Goal: Task Accomplishment & Management: Complete application form

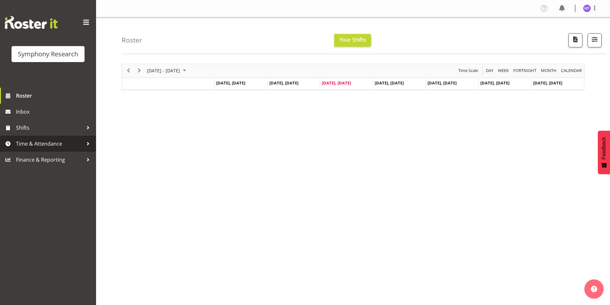
click at [29, 140] on span "Time & Attendance" at bounding box center [49, 144] width 67 height 10
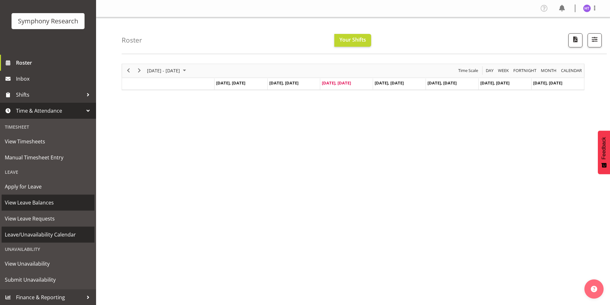
scroll to position [33, 0]
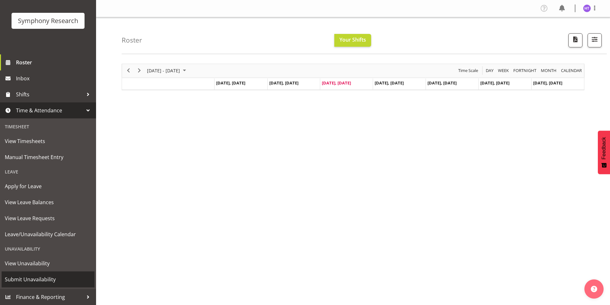
click at [40, 276] on span "Submit Unavailability" at bounding box center [48, 280] width 86 height 10
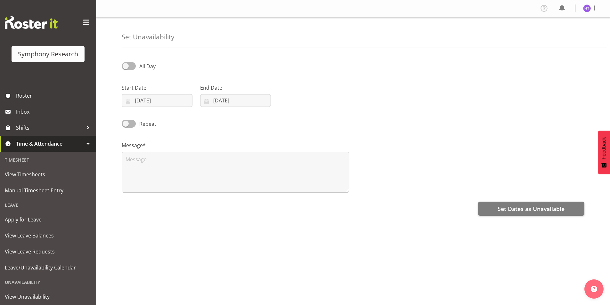
select select "8"
select select "2025"
click at [137, 102] on input "17/09/2025" at bounding box center [157, 100] width 71 height 13
click at [196, 188] on link "26" at bounding box center [198, 189] width 13 height 12
type input "26/09/2025"
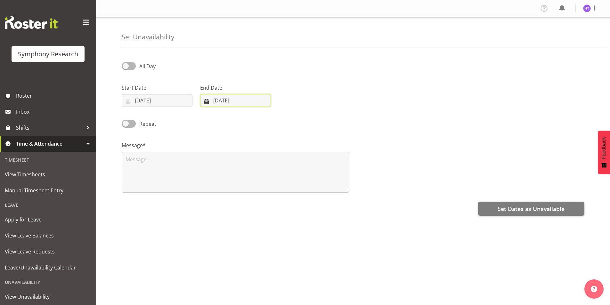
click at [219, 103] on input "17/09/2025" at bounding box center [235, 100] width 71 height 13
click at [276, 188] on span "26" at bounding box center [277, 189] width 5 height 6
type input "26/09/2025"
click at [134, 67] on span at bounding box center [129, 66] width 14 height 8
click at [126, 67] on input "All Day" at bounding box center [124, 66] width 4 height 4
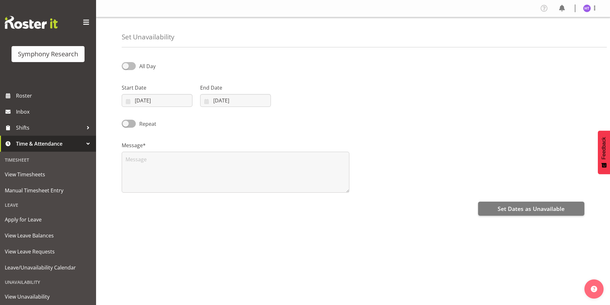
checkbox input "true"
select select "19"
click at [384, 103] on input "19:16" at bounding box center [391, 100] width 71 height 13
click at [419, 121] on select "00 01 02 03 04 05 06 07 08 09 10 11 12 13 14 15 16 17 18 19 20 21 22 23 24 25 2…" at bounding box center [417, 117] width 14 height 13
select select "17"
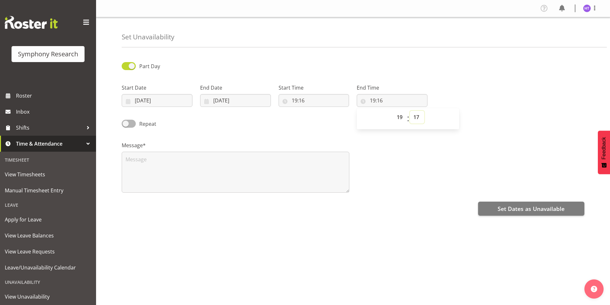
click at [410, 111] on select "00 01 02 03 04 05 06 07 08 09 10 11 12 13 14 15 16 17 18 19 20 21 22 23 24 25 2…" at bounding box center [417, 117] width 14 height 13
type input "19:17"
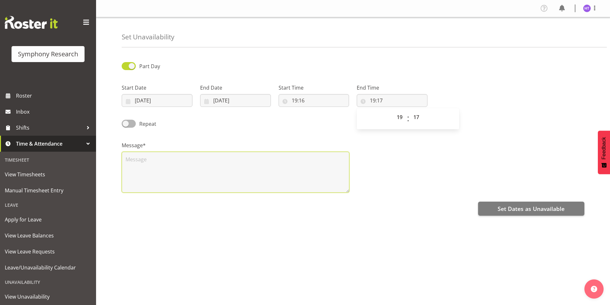
click at [333, 164] on textarea at bounding box center [235, 172] width 227 height 41
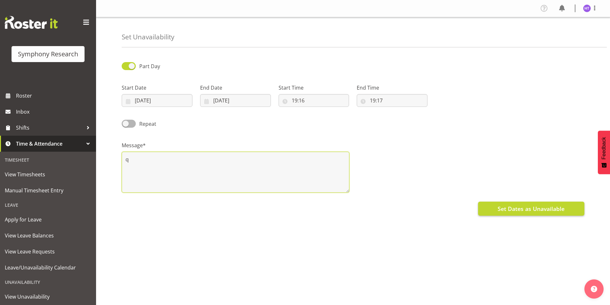
type textarea "q"
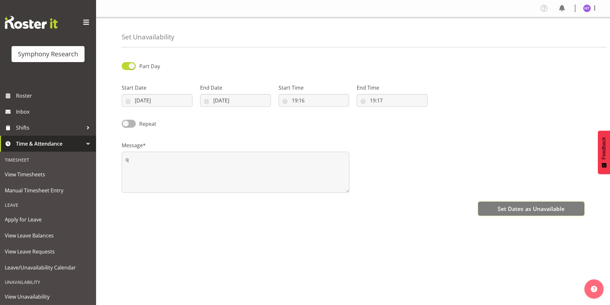
click at [516, 207] on span "Set Dates as Unavailable" at bounding box center [530, 208] width 67 height 8
